Goal: Task Accomplishment & Management: Manage account settings

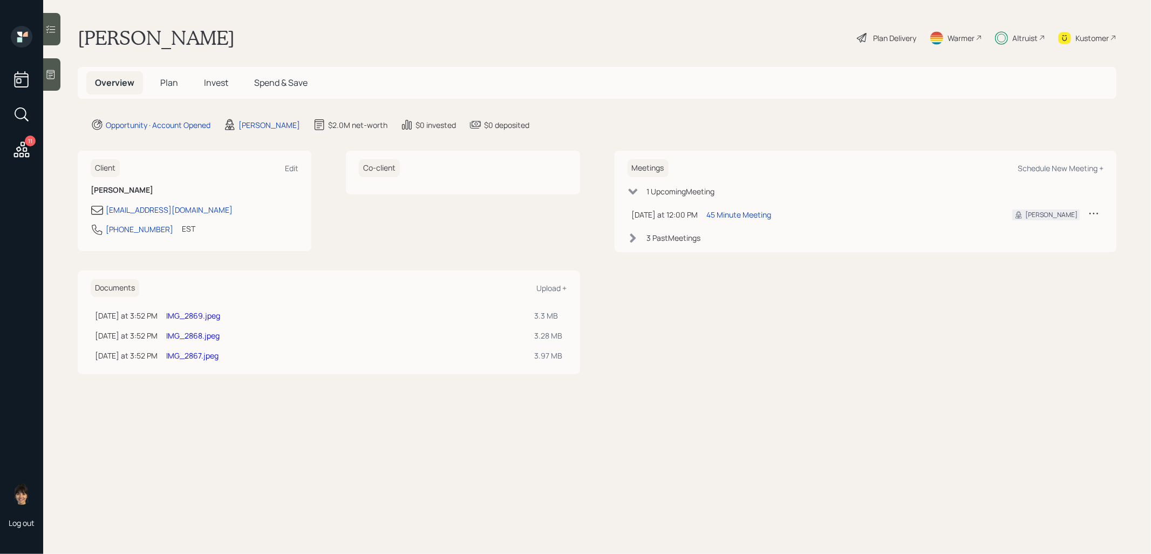
click at [187, 313] on link "IMG_2869.jpeg" at bounding box center [193, 315] width 54 height 10
click at [201, 314] on link "IMG_2869.jpeg" at bounding box center [193, 315] width 54 height 10
click at [192, 335] on link "IMG_2868.jpeg" at bounding box center [192, 335] width 53 height 10
click at [181, 354] on link "IMG_2867.jpeg" at bounding box center [192, 355] width 52 height 10
click at [214, 87] on span "Invest" at bounding box center [216, 83] width 24 height 12
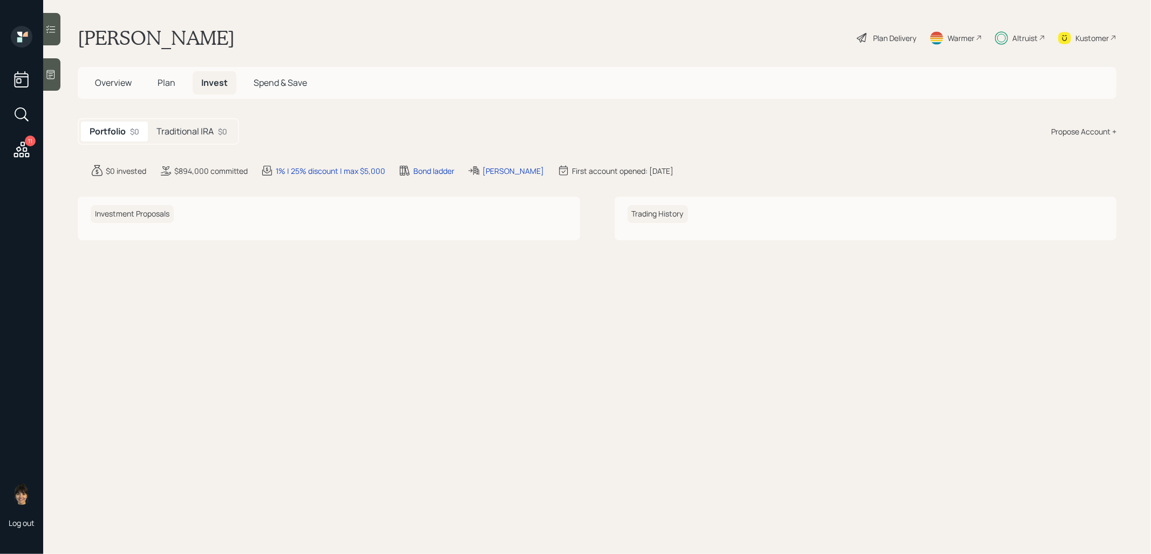
click at [200, 131] on h5 "Traditional IRA" at bounding box center [184, 131] width 57 height 10
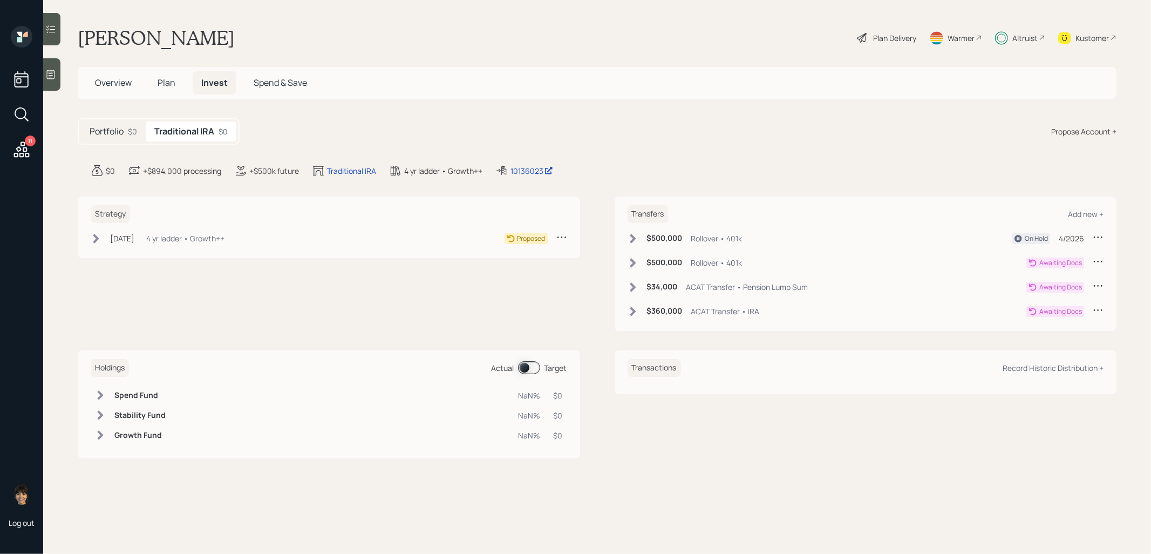
click at [95, 240] on icon at bounding box center [96, 238] width 6 height 9
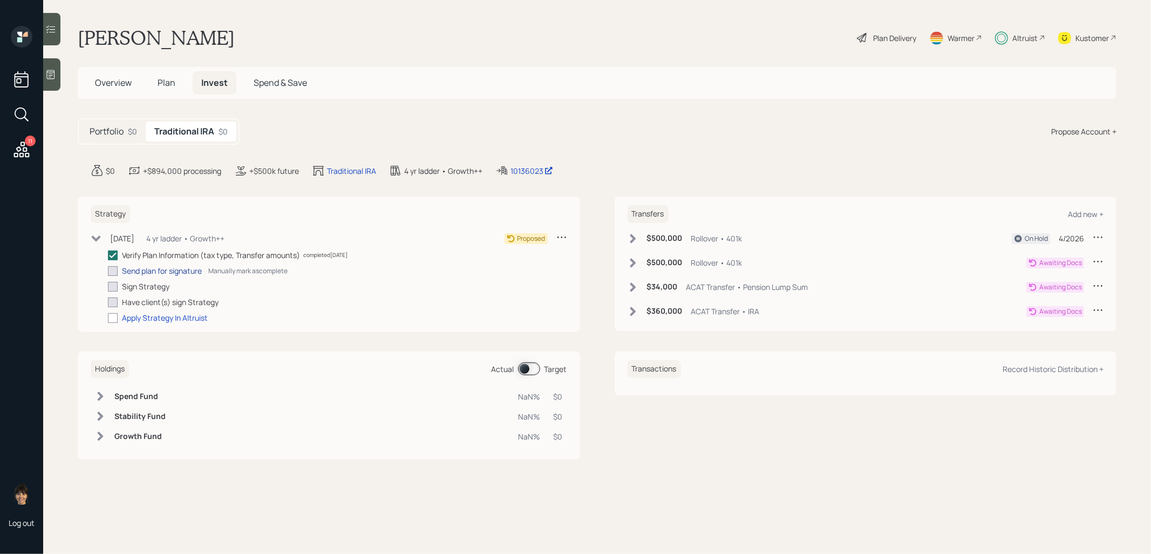
click at [131, 270] on div "Send plan for signature" at bounding box center [162, 270] width 80 height 11
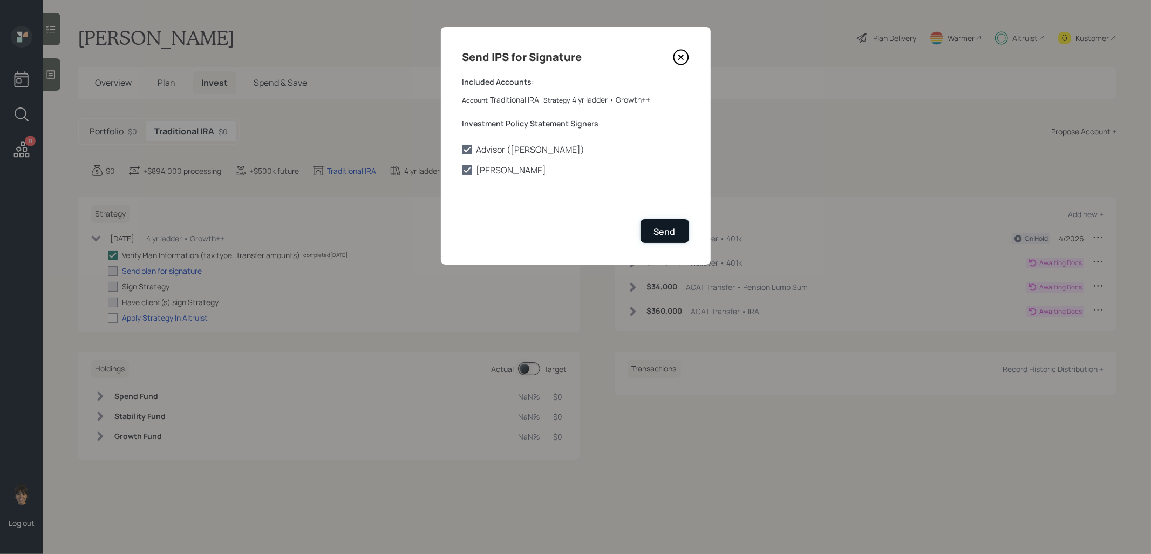
click at [680, 233] on button "Send" at bounding box center [664, 230] width 49 height 23
checkbox input "true"
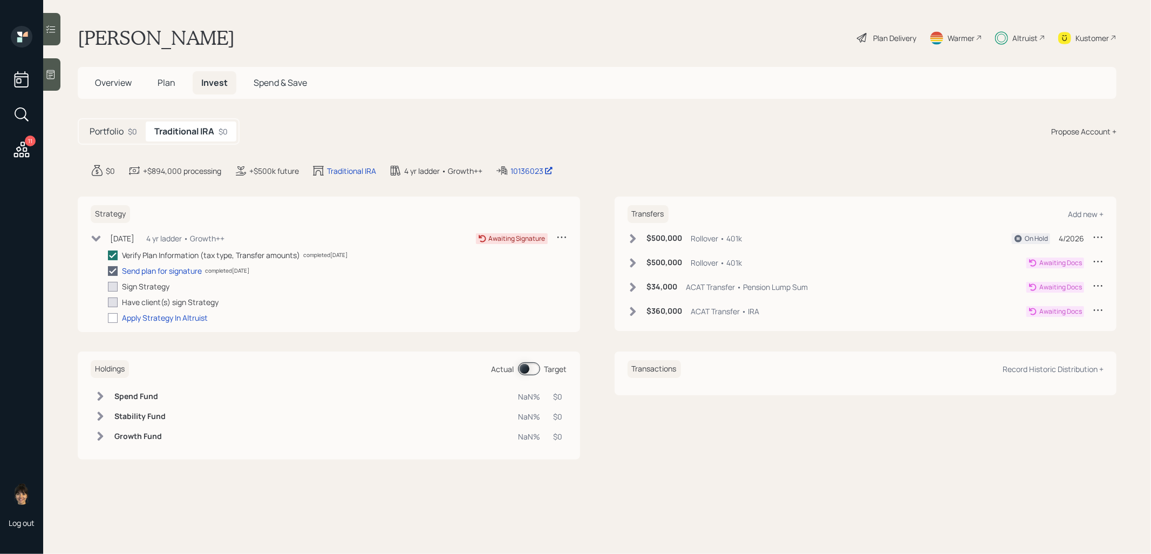
click at [633, 309] on icon at bounding box center [633, 310] width 6 height 9
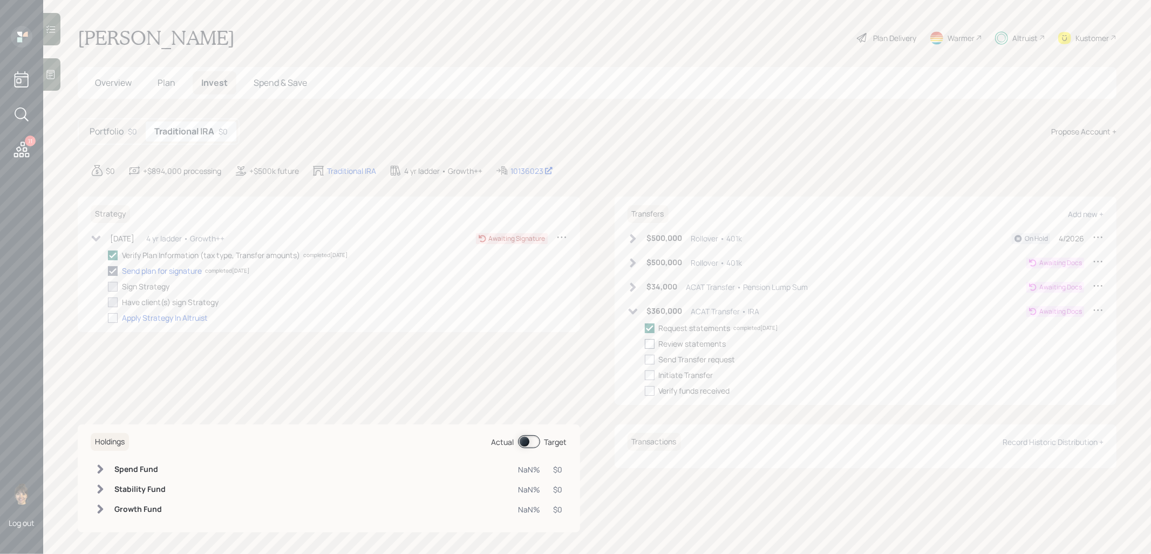
click at [650, 343] on div at bounding box center [650, 344] width 10 height 10
click at [645, 343] on input "checkbox" at bounding box center [644, 343] width 1 height 1
checkbox input "true"
click at [635, 310] on icon at bounding box center [632, 311] width 9 height 6
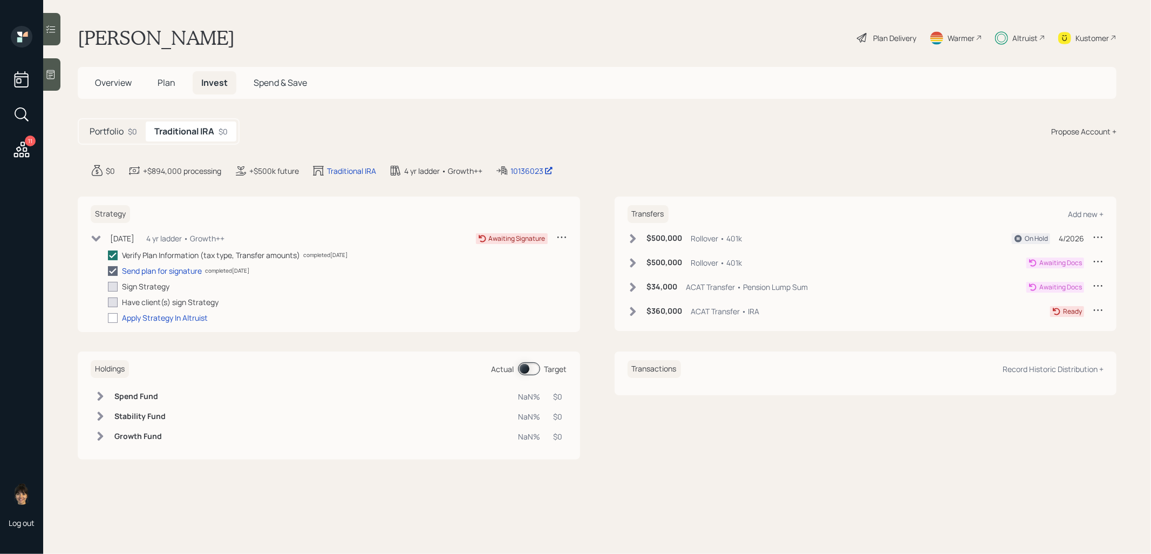
click at [168, 82] on span "Plan" at bounding box center [167, 83] width 18 height 12
